Goal: Navigation & Orientation: Find specific page/section

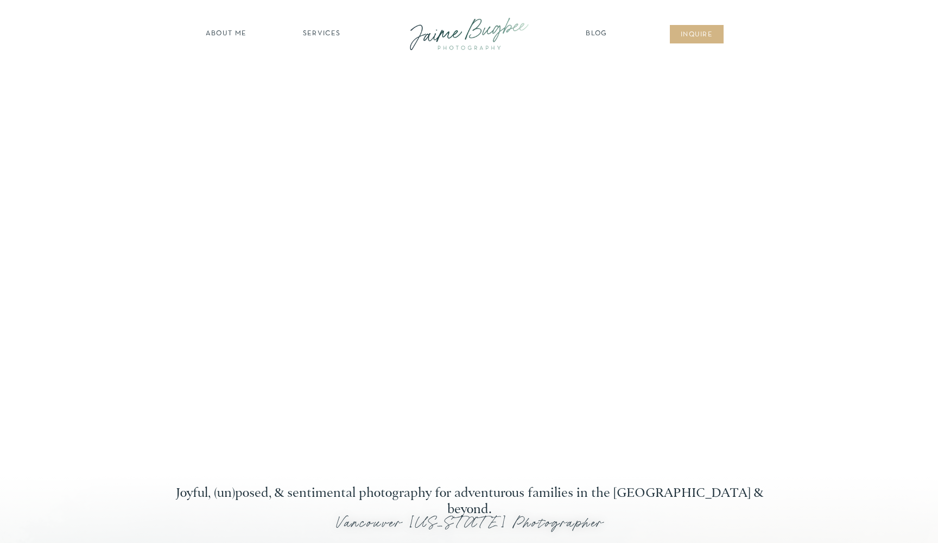
click at [693, 33] on nav "inqUIre" at bounding box center [697, 35] width 44 height 11
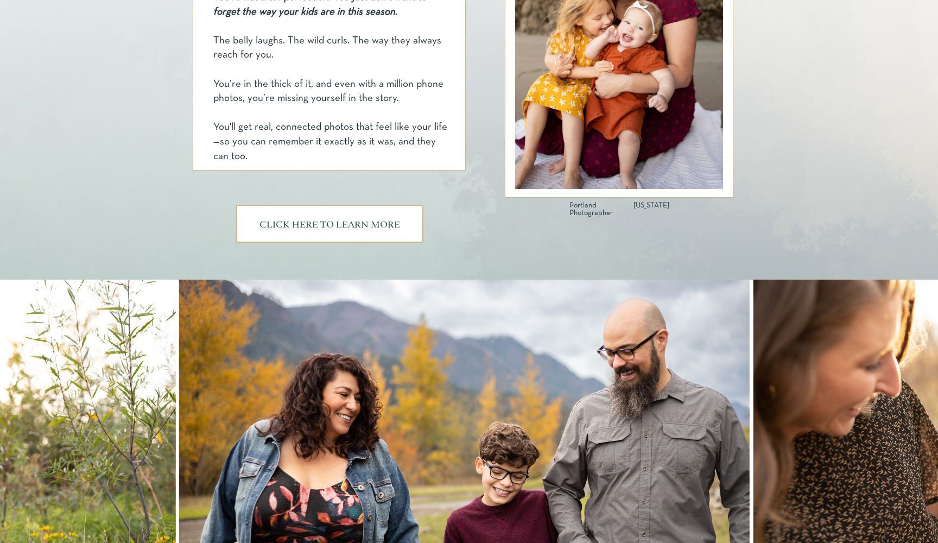
scroll to position [623, 0]
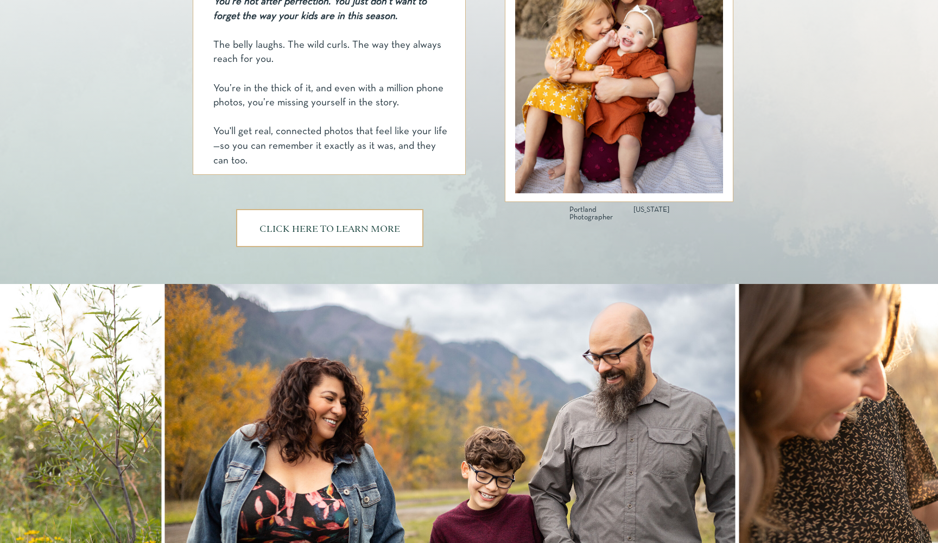
click at [328, 229] on h3 "CLICK HERE TO LEARN MORE" at bounding box center [329, 229] width 147 height 9
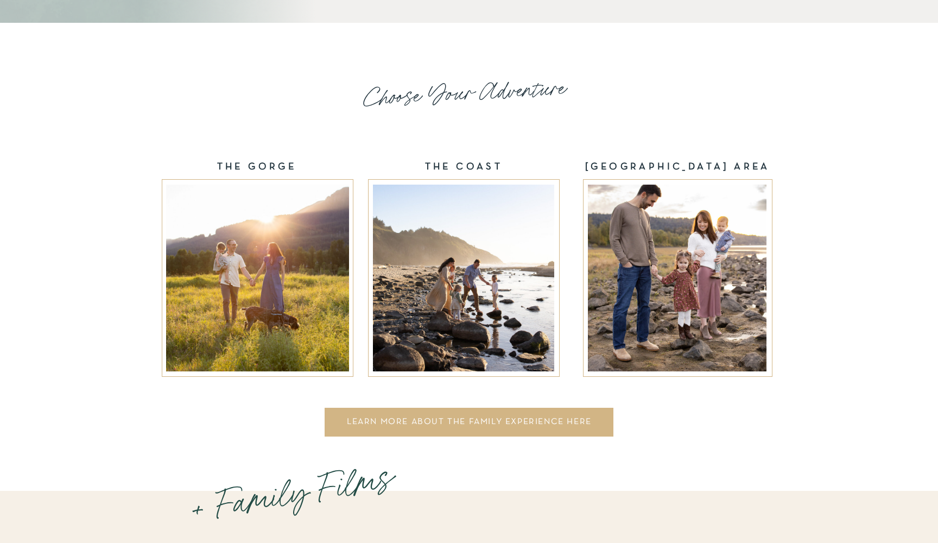
scroll to position [1710, 0]
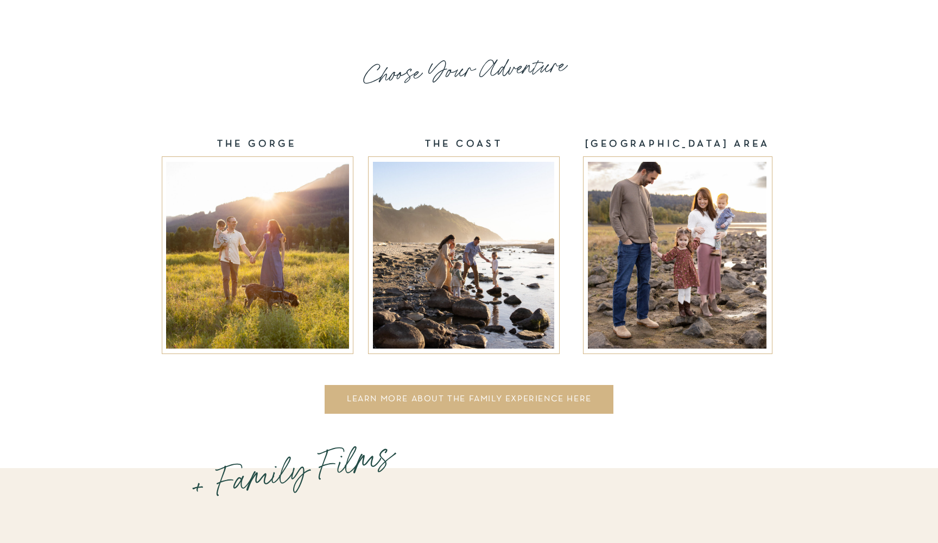
click at [479, 393] on div at bounding box center [469, 399] width 289 height 29
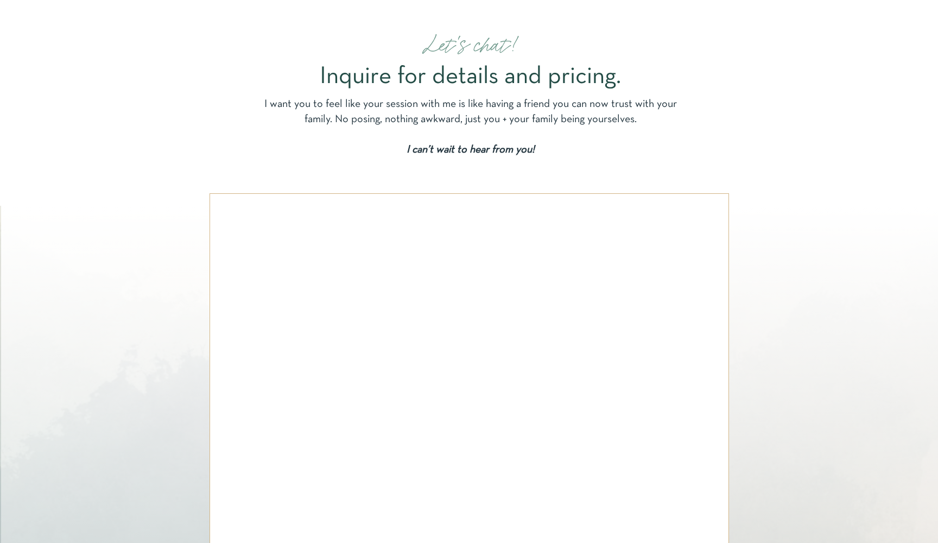
scroll to position [5097, 0]
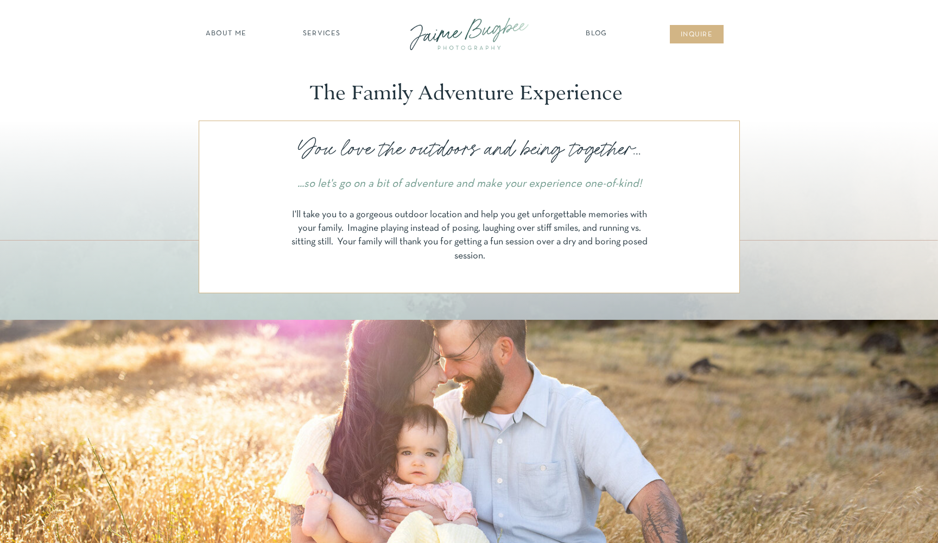
scroll to position [5097, 0]
